Goal: Book appointment/travel/reservation

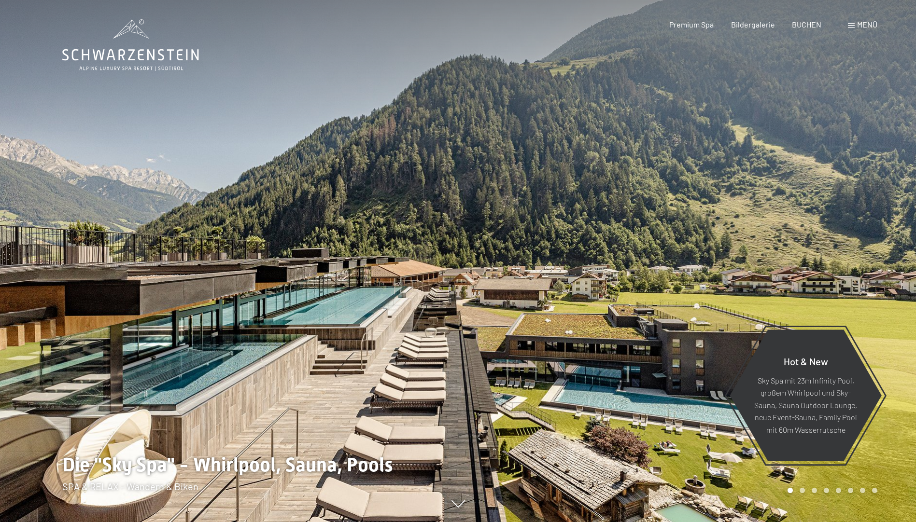
click at [861, 25] on span "Menü" at bounding box center [867, 24] width 20 height 9
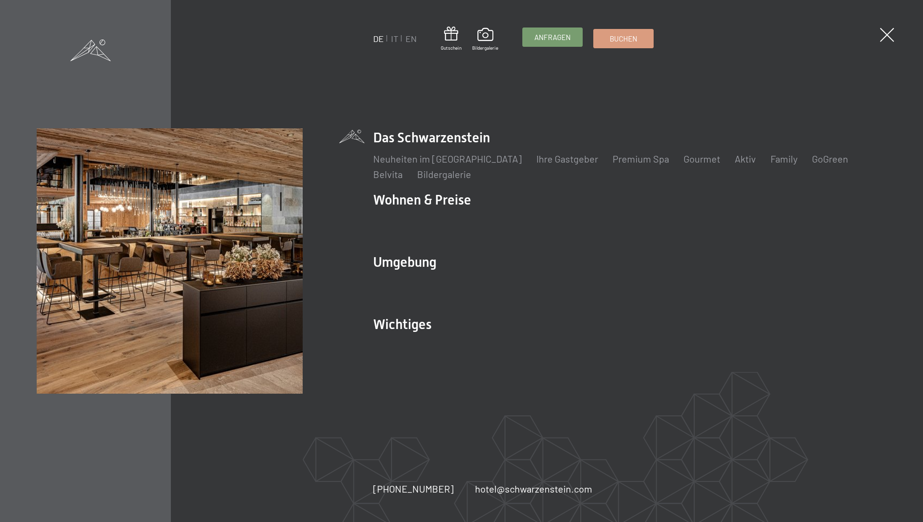
click at [559, 39] on span "Anfragen" at bounding box center [552, 37] width 36 height 10
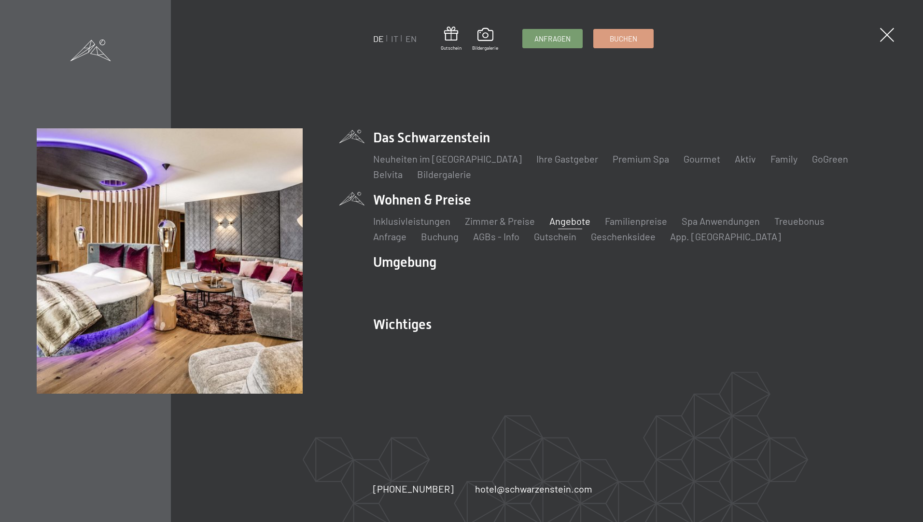
click at [555, 222] on link "Angebote" at bounding box center [569, 221] width 41 height 12
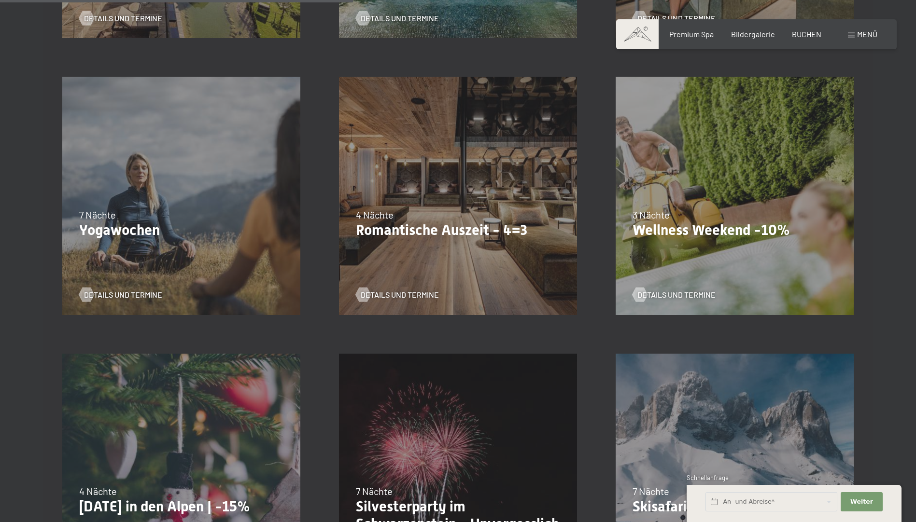
scroll to position [820, 0]
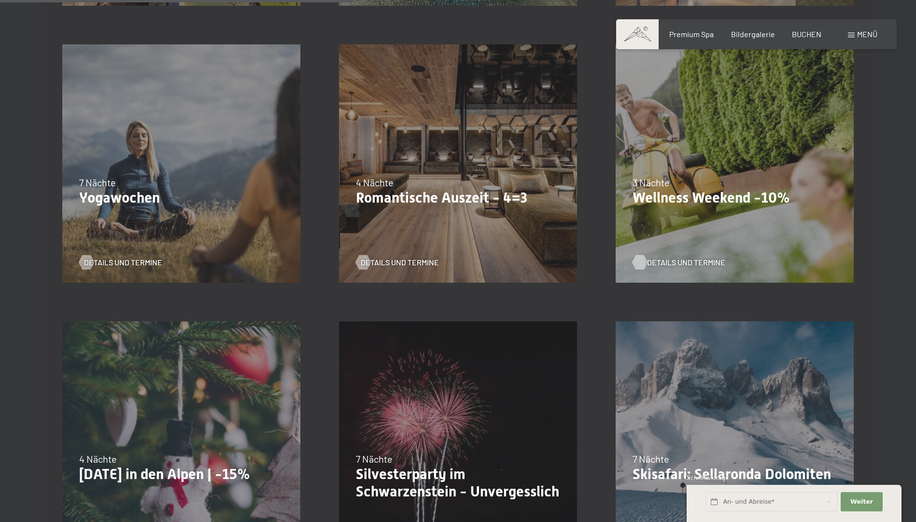
click at [691, 261] on span "Details und Termine" at bounding box center [686, 262] width 78 height 11
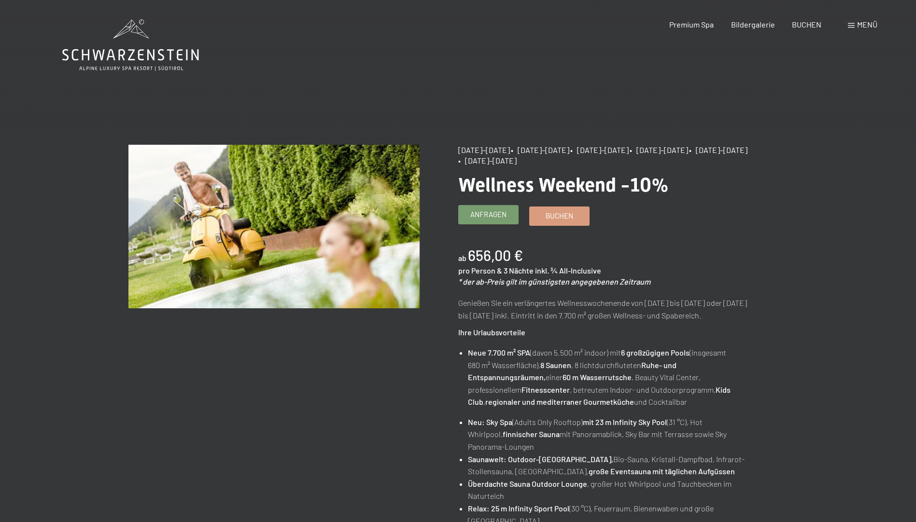
click at [490, 214] on span "Anfragen" at bounding box center [488, 214] width 36 height 10
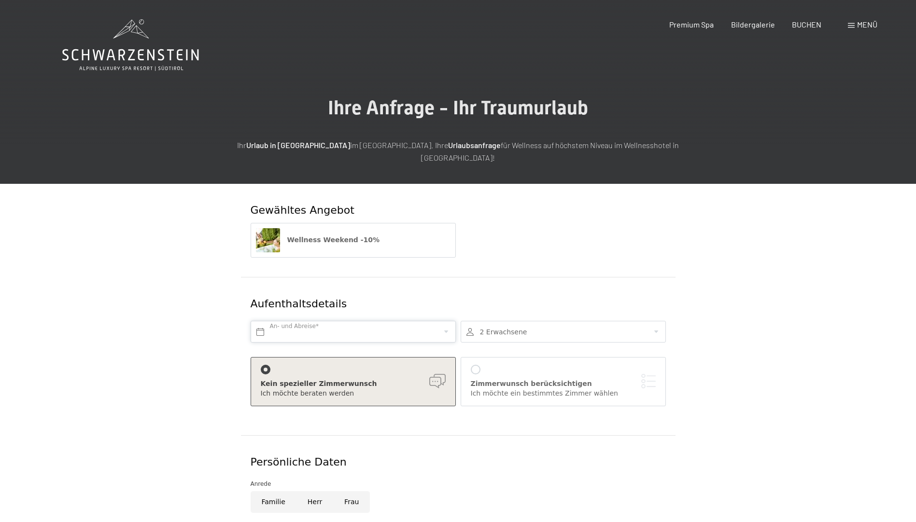
click at [298, 321] on input "text" at bounding box center [352, 332] width 205 height 22
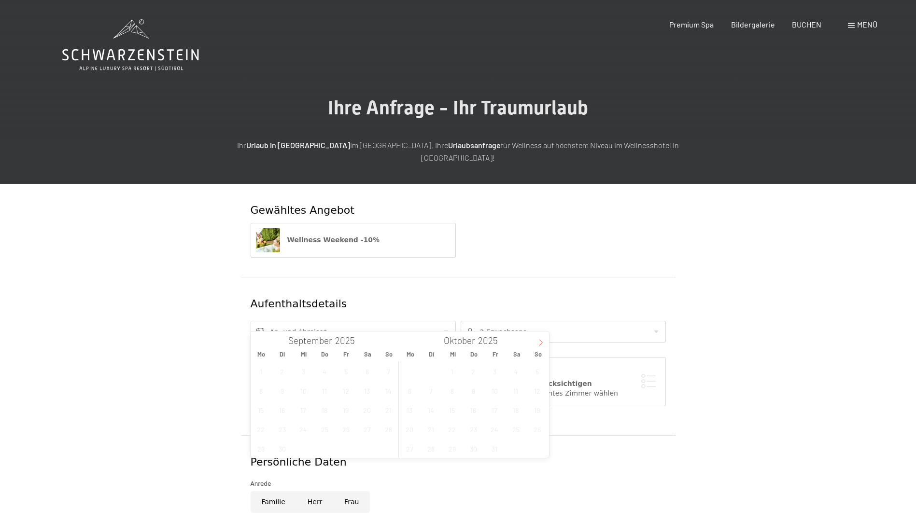
click at [540, 341] on icon at bounding box center [540, 342] width 7 height 7
click at [475, 451] on span "27" at bounding box center [473, 448] width 19 height 19
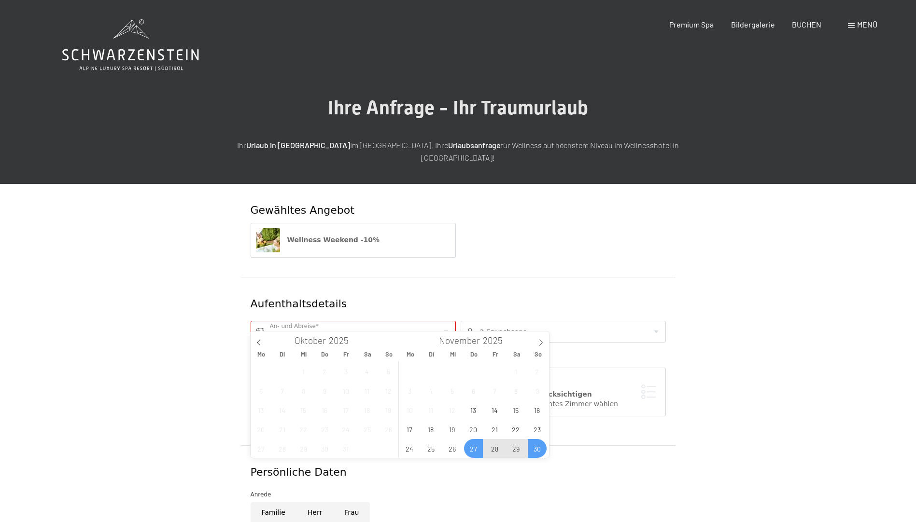
click at [539, 449] on span "30" at bounding box center [536, 448] width 19 height 19
type input "Do. 27.11.2025 - So. 30.11.2025"
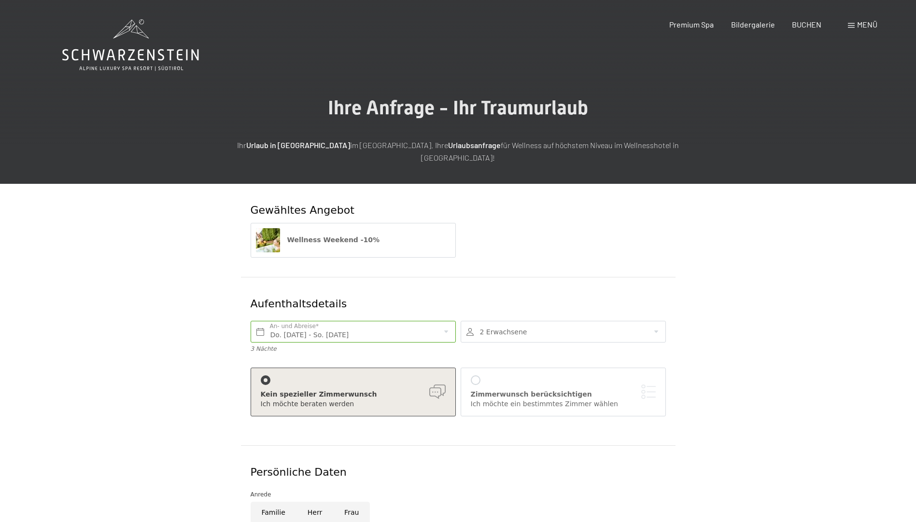
click at [478, 375] on div at bounding box center [476, 380] width 10 height 10
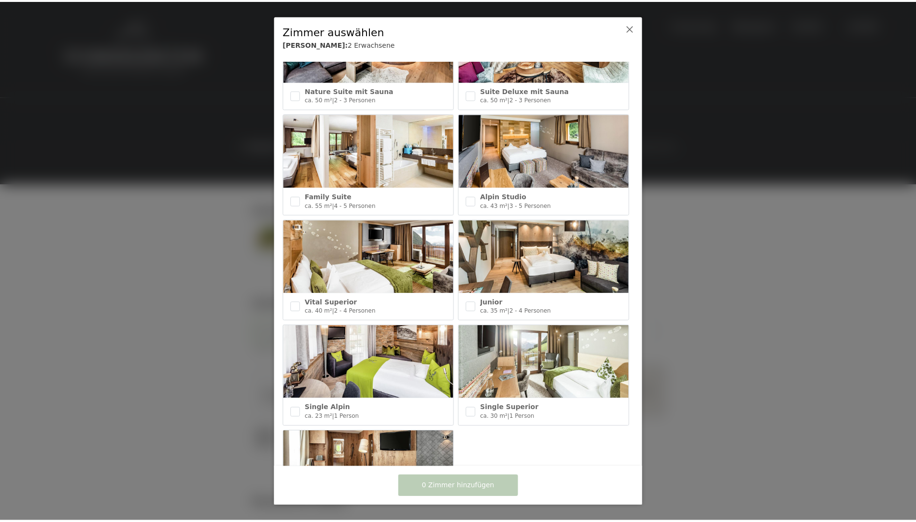
scroll to position [290, 0]
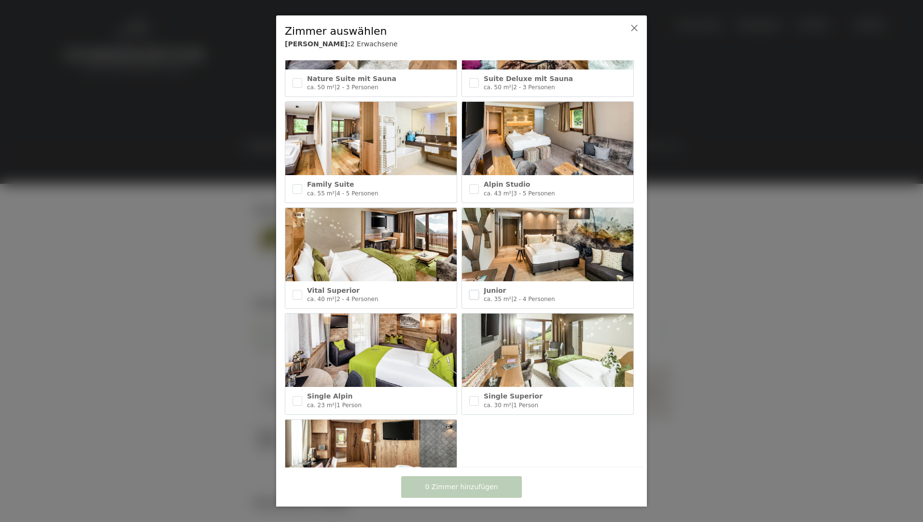
click at [472, 290] on input "checkbox" at bounding box center [474, 295] width 10 height 10
checkbox input "true"
click at [483, 489] on span "1 Zimmer hinzufügen" at bounding box center [461, 488] width 73 height 10
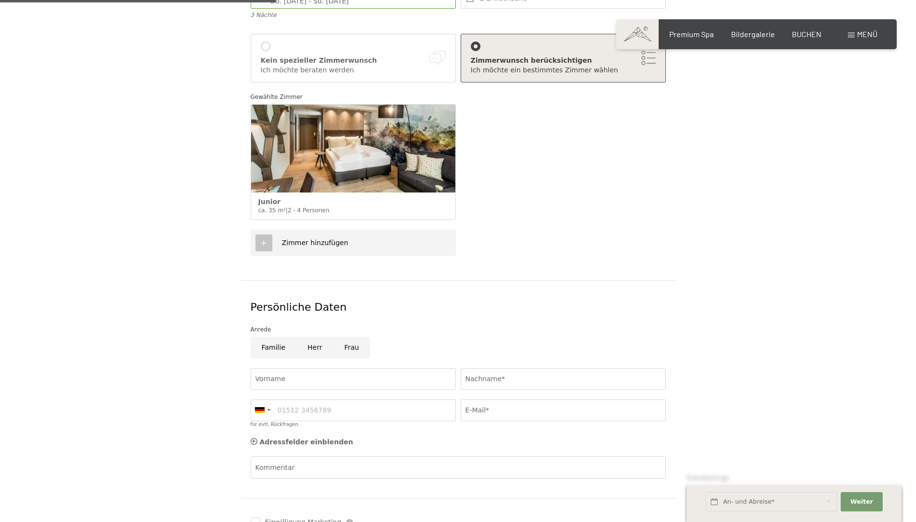
scroll to position [338, 0]
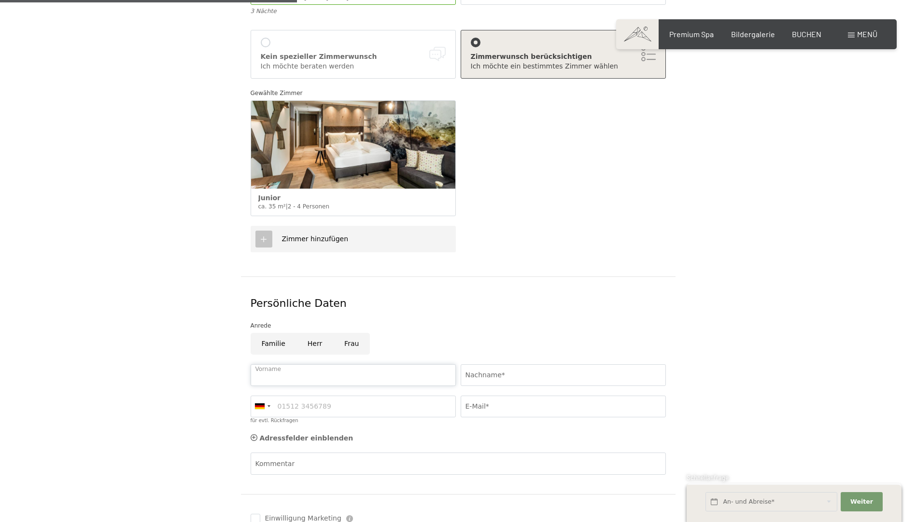
click at [330, 364] on input "Vorname" at bounding box center [352, 375] width 205 height 22
type input "Josef"
type input "Mair"
click at [266, 396] on div at bounding box center [262, 406] width 22 height 21
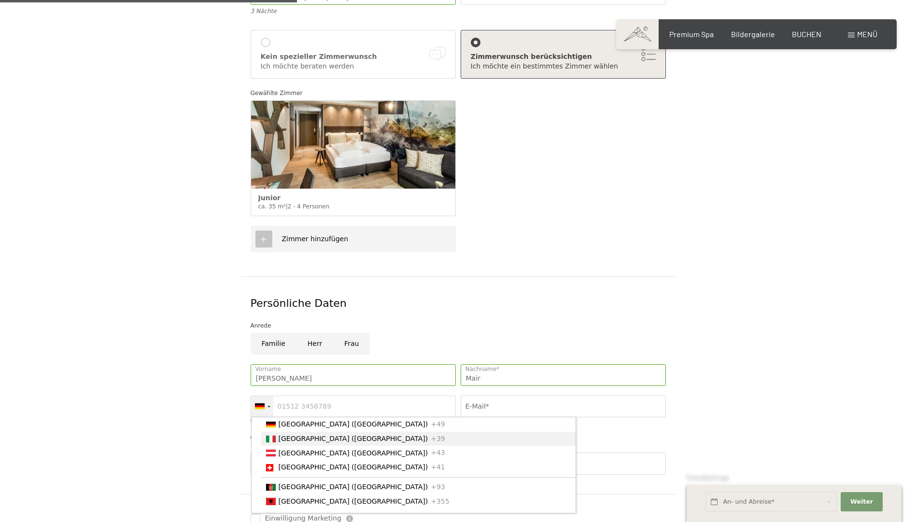
click at [280, 435] on span "[GEOGRAPHIC_DATA] ([GEOGRAPHIC_DATA])" at bounding box center [353, 439] width 150 height 8
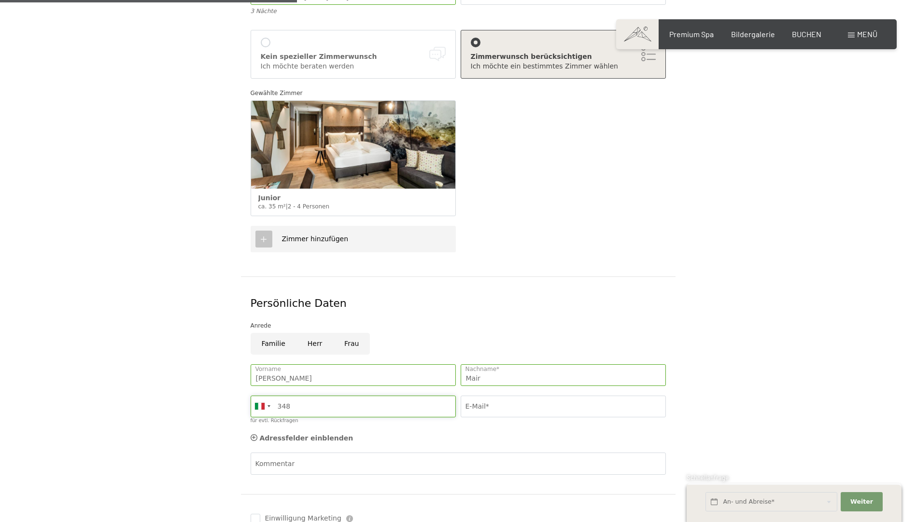
click at [365, 398] on input "348" at bounding box center [352, 407] width 205 height 22
click at [500, 396] on input "E-Mail*" at bounding box center [562, 407] width 205 height 22
click at [407, 396] on input "348" at bounding box center [352, 407] width 205 height 22
type input "3488021892"
type input "valentin.schwitzer@gmail.com"
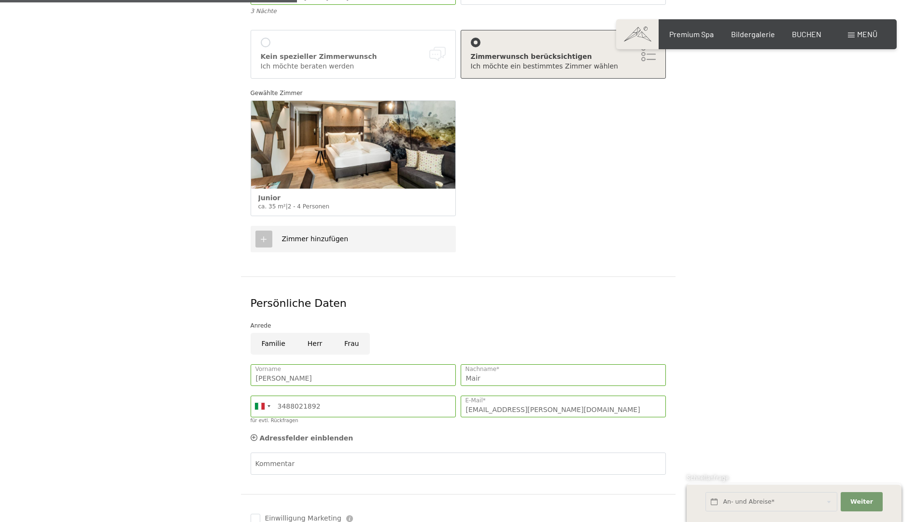
click at [590, 429] on div "Adressfelder einblenden Adressfelder ausblenden" at bounding box center [458, 438] width 420 height 19
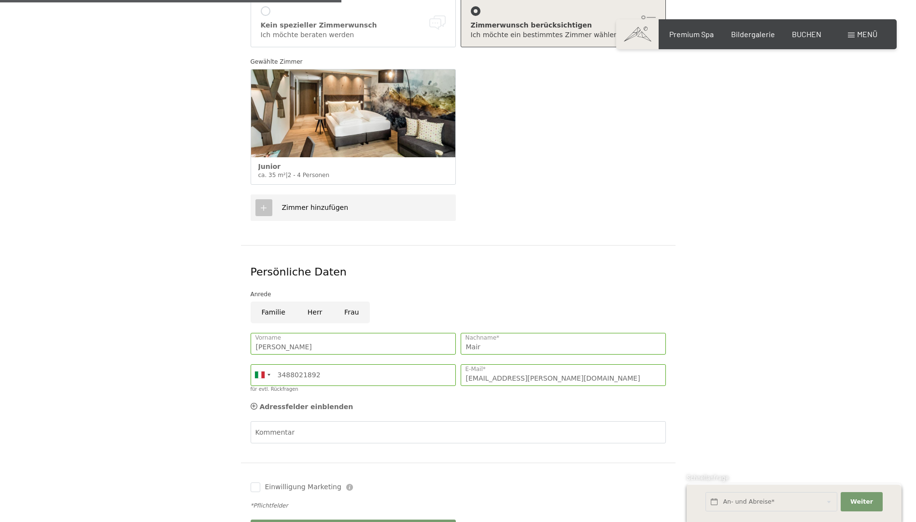
scroll to position [434, 0]
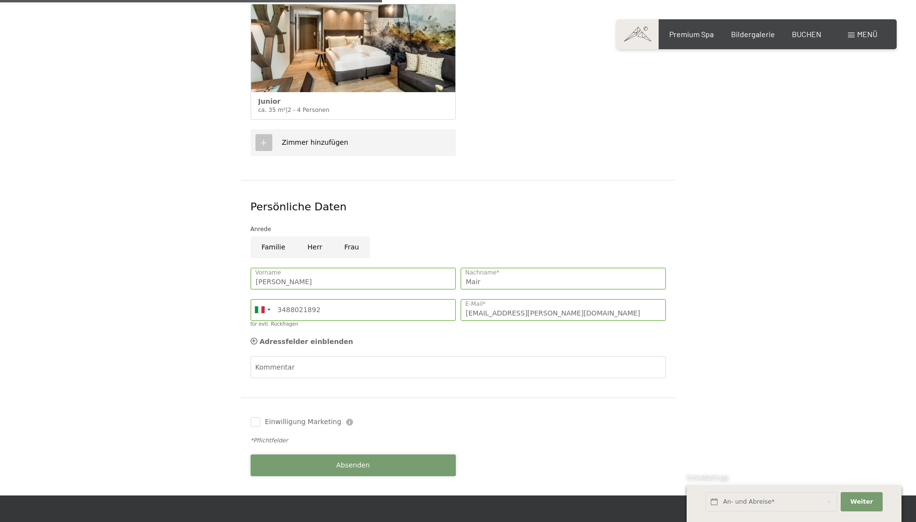
click at [395, 455] on button "Absenden" at bounding box center [352, 466] width 205 height 22
